Goal: Task Accomplishment & Management: Manage account settings

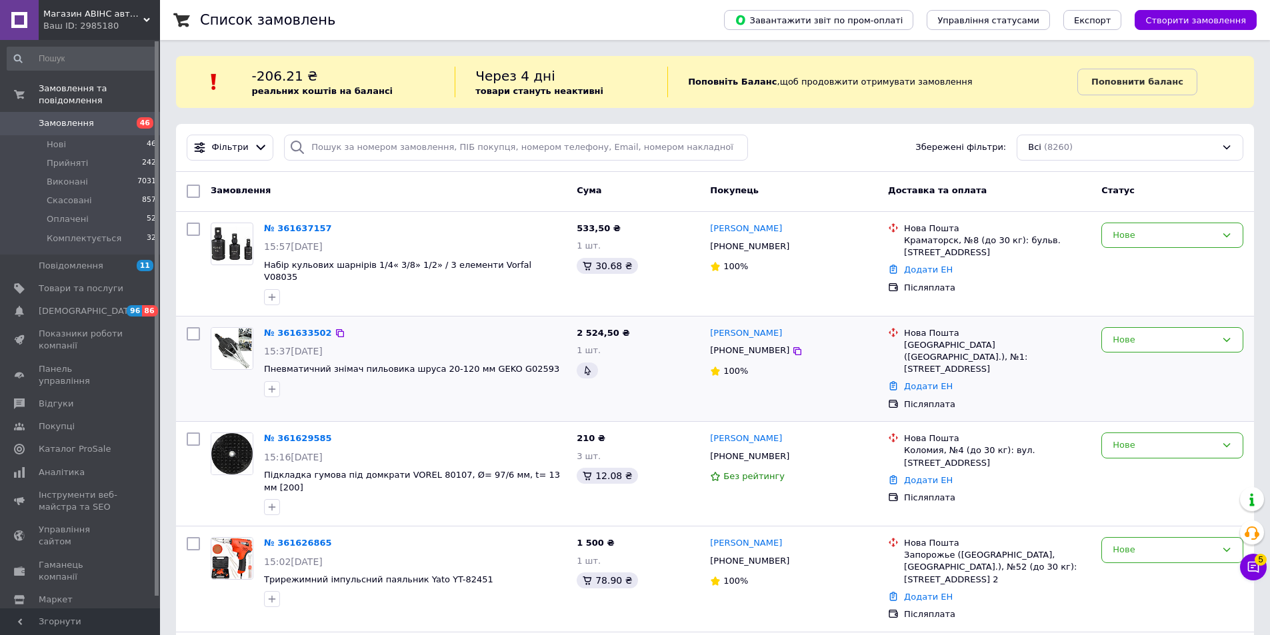
click at [192, 327] on input "checkbox" at bounding box center [193, 333] width 13 height 13
checkbox input "true"
click at [196, 537] on input "checkbox" at bounding box center [193, 543] width 13 height 13
checkbox input "true"
click at [288, 193] on span "Дії для 2 замовлень" at bounding box center [256, 191] width 91 height 12
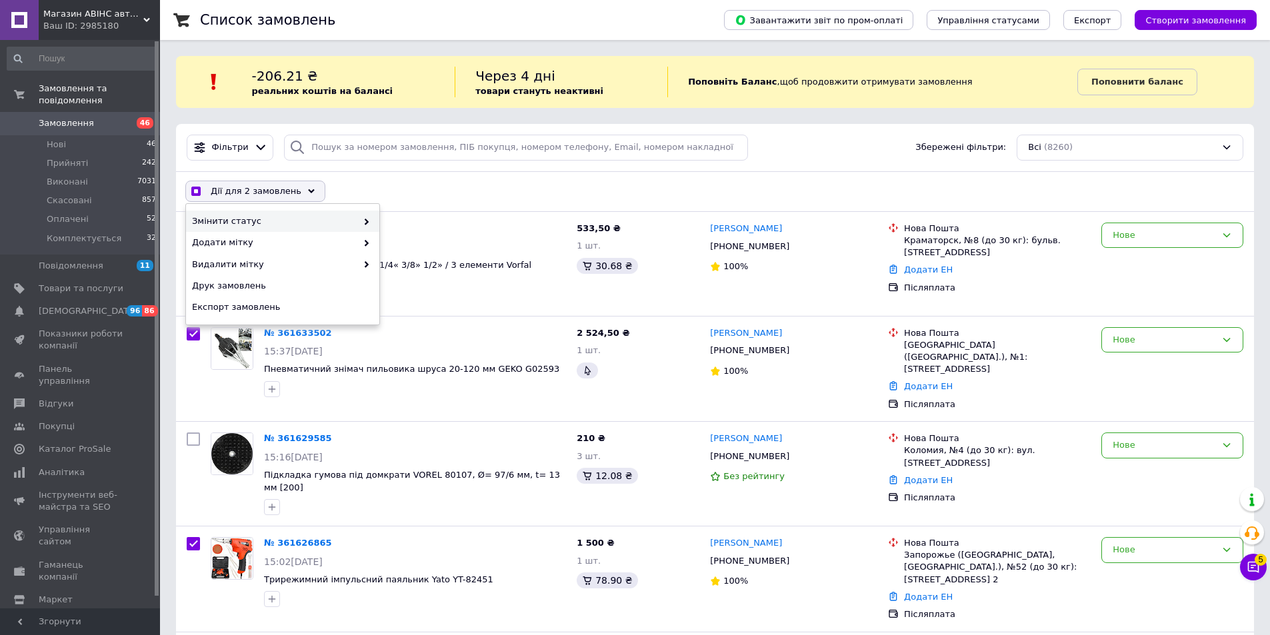
click at [317, 217] on span "Змінити статус" at bounding box center [274, 221] width 165 height 12
click at [342, 219] on span "Змінити статус" at bounding box center [274, 221] width 165 height 12
click at [336, 223] on span "Змінити статус" at bounding box center [274, 221] width 165 height 12
click at [357, 220] on span at bounding box center [363, 221] width 13 height 12
checkbox input "true"
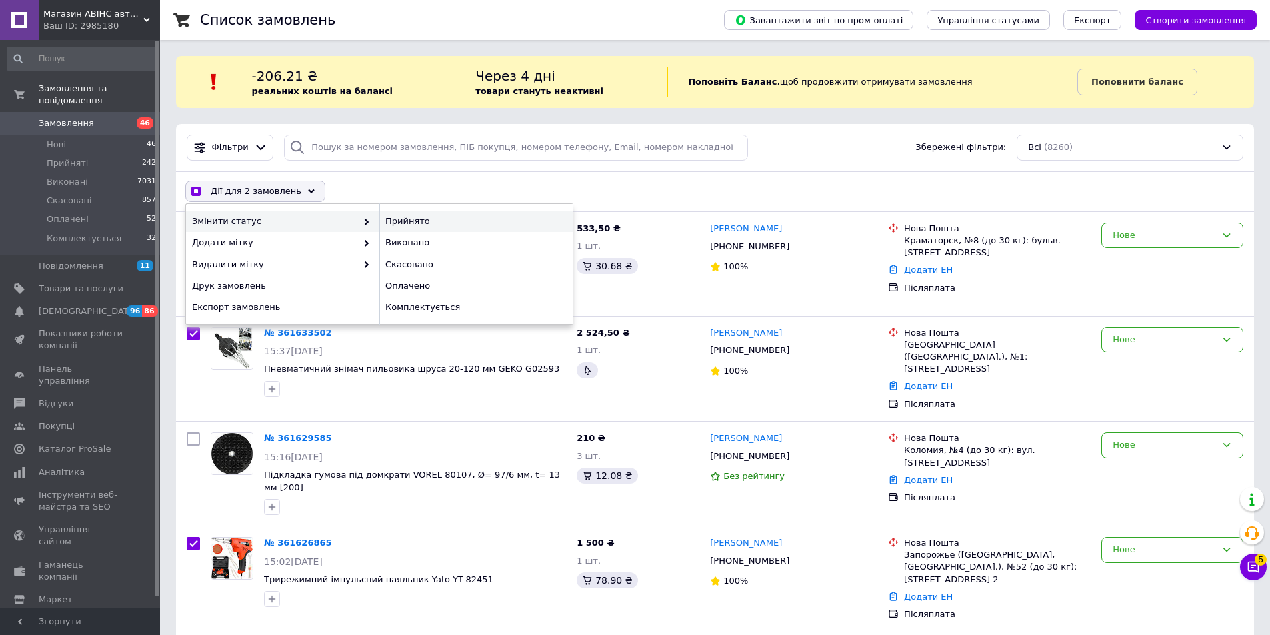
click at [403, 216] on div "Прийнято" at bounding box center [475, 221] width 193 height 21
checkbox input "false"
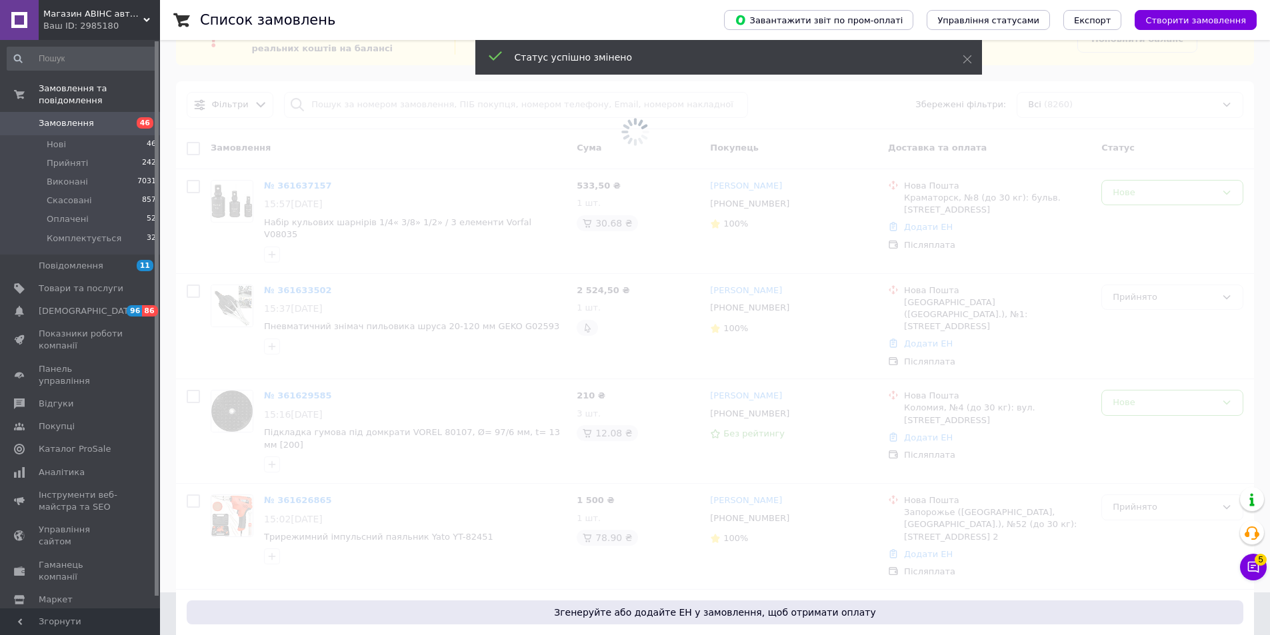
scroll to position [67, 0]
